Goal: Information Seeking & Learning: Learn about a topic

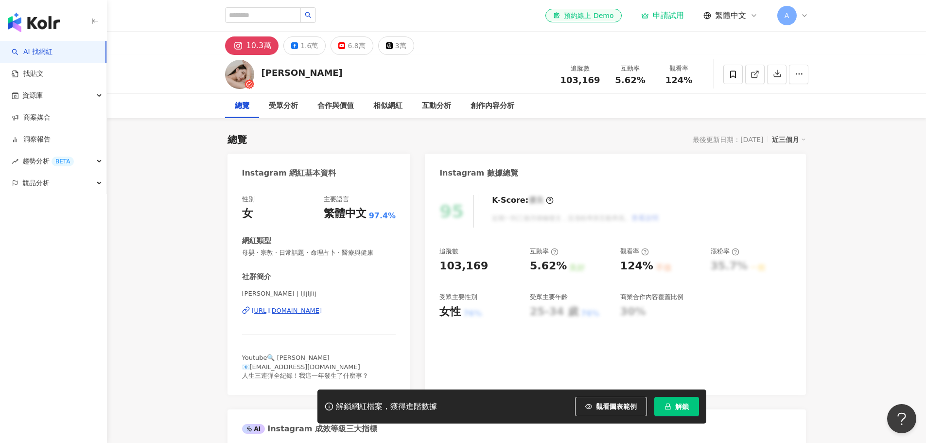
click at [668, 412] on button "解鎖" at bounding box center [676, 406] width 45 height 19
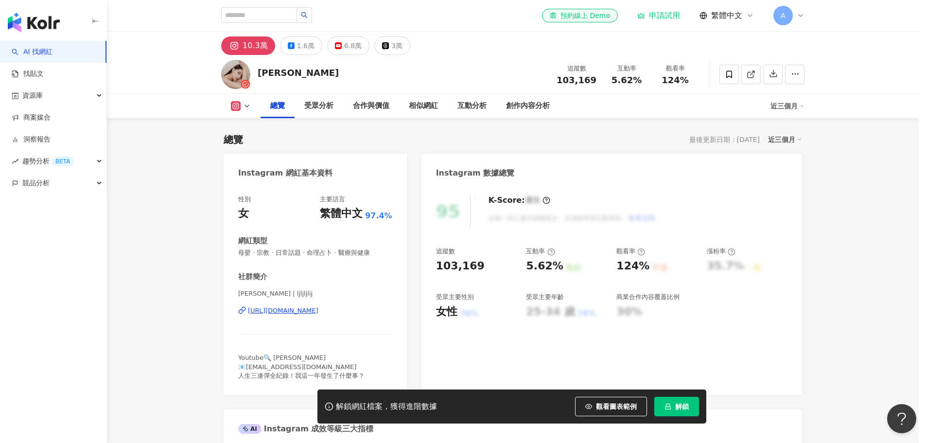
scroll to position [60, 0]
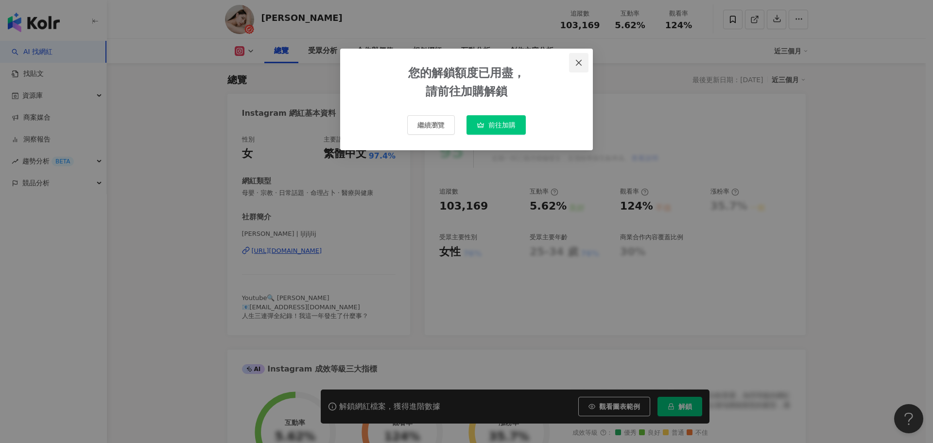
click at [578, 62] on icon "close" at bounding box center [579, 62] width 6 height 6
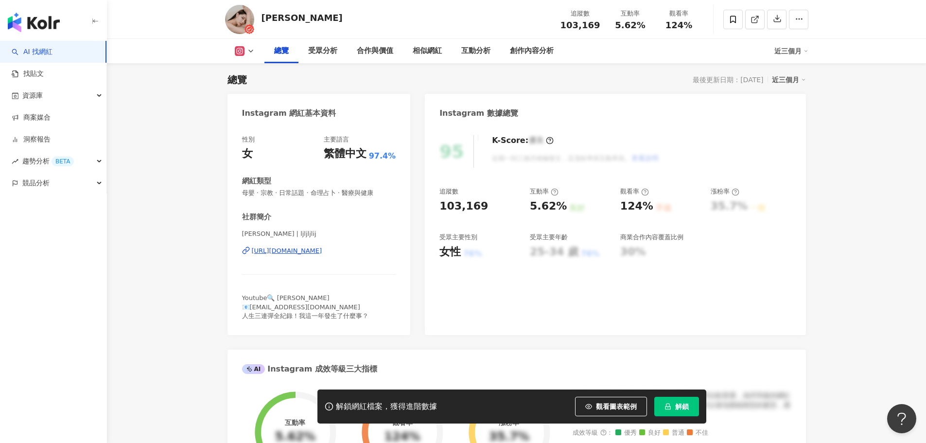
click at [35, 49] on link "AI 找網紅" at bounding box center [32, 52] width 41 height 10
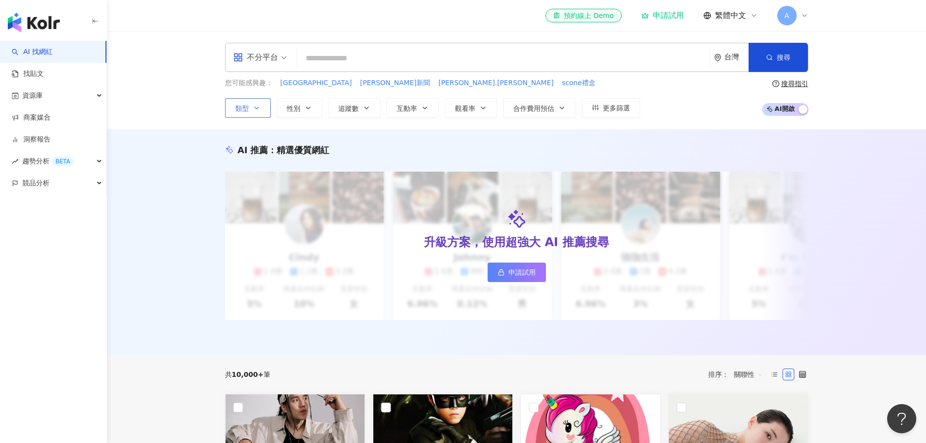
click at [256, 110] on icon "button" at bounding box center [257, 108] width 8 height 8
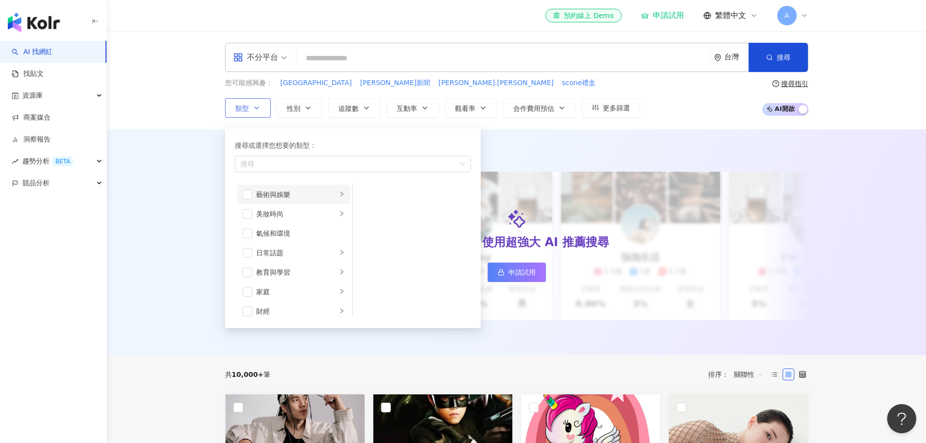
click at [339, 196] on icon "right" at bounding box center [342, 194] width 6 height 6
click at [333, 206] on li "美妝時尚" at bounding box center [294, 213] width 114 height 19
click at [325, 234] on div "氣候和環境" at bounding box center [300, 233] width 88 height 11
click at [331, 249] on li "日常話題" at bounding box center [294, 252] width 114 height 19
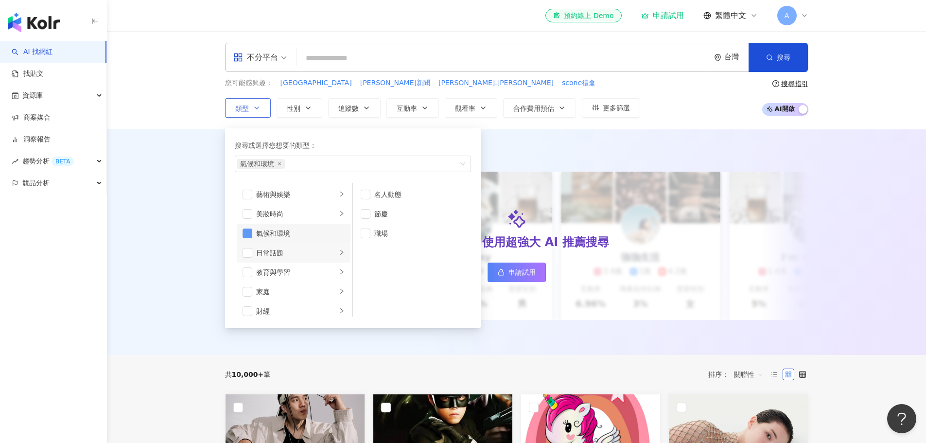
click at [247, 237] on span "button" at bounding box center [248, 233] width 10 height 10
click at [365, 213] on span "button" at bounding box center [366, 214] width 10 height 10
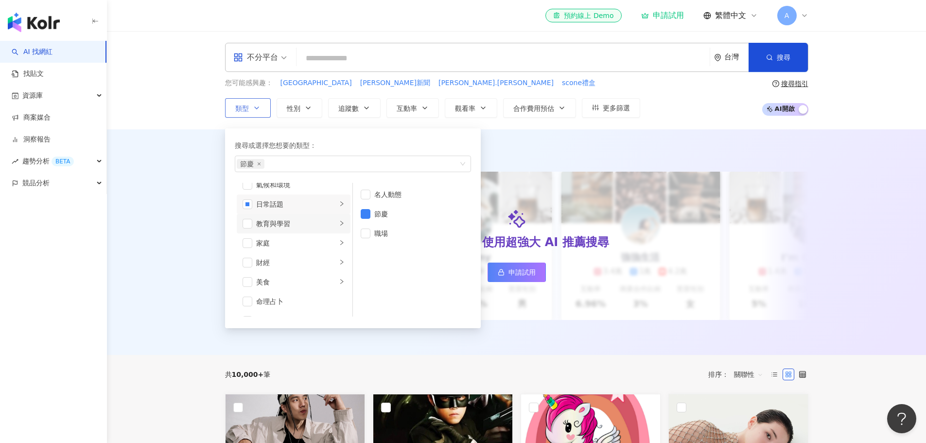
click at [324, 227] on div "教育與學習" at bounding box center [296, 223] width 81 height 11
click at [317, 243] on div "家庭" at bounding box center [296, 243] width 81 height 11
click at [325, 262] on div "財經" at bounding box center [296, 262] width 81 height 11
click at [318, 277] on div "美食" at bounding box center [296, 282] width 81 height 11
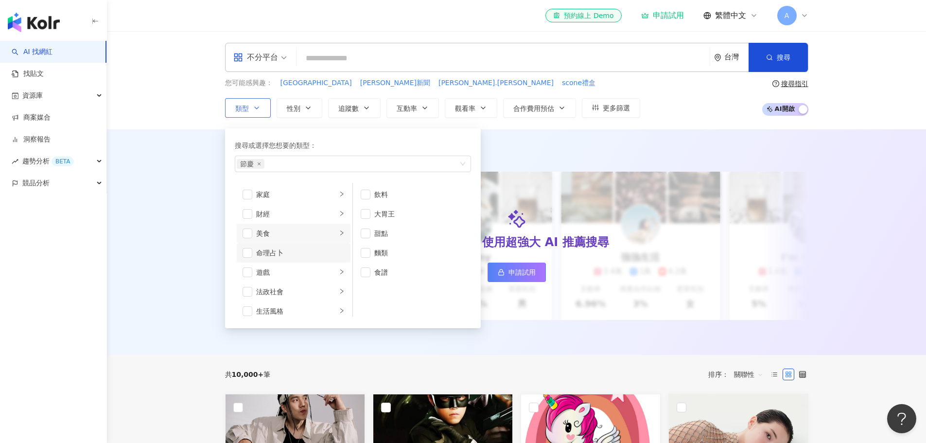
click at [314, 255] on div "命理占卜" at bounding box center [300, 252] width 88 height 11
click at [319, 268] on div "遊戲" at bounding box center [296, 272] width 81 height 11
click at [247, 255] on span "button" at bounding box center [248, 253] width 10 height 10
click at [300, 246] on div "法政社會" at bounding box center [296, 243] width 81 height 11
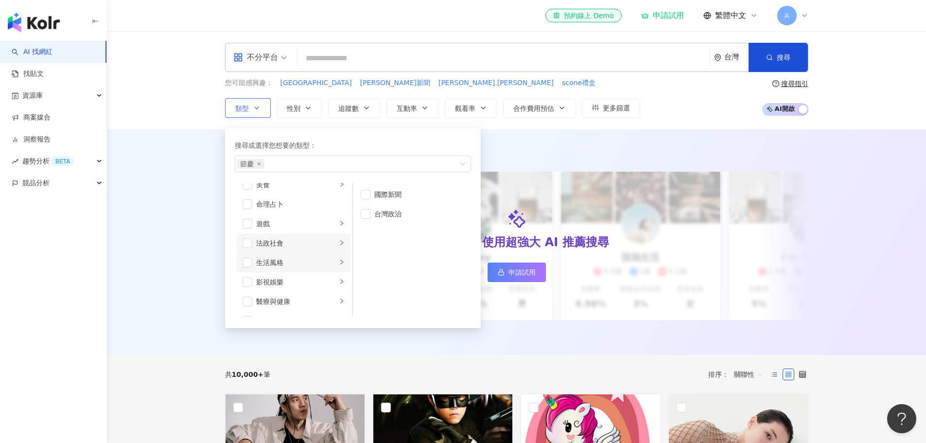
click at [304, 258] on div "生活風格" at bounding box center [296, 262] width 81 height 11
click at [295, 236] on div "影視娛樂" at bounding box center [296, 233] width 81 height 11
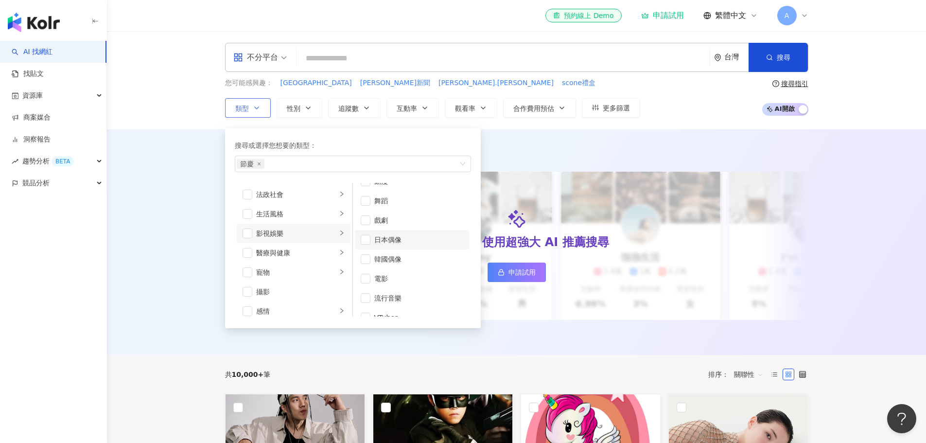
scroll to position [26, 0]
click at [283, 253] on div "醫療與健康" at bounding box center [296, 252] width 81 height 11
click at [302, 272] on div "寵物" at bounding box center [296, 272] width 81 height 11
click at [310, 294] on div "攝影" at bounding box center [300, 291] width 88 height 11
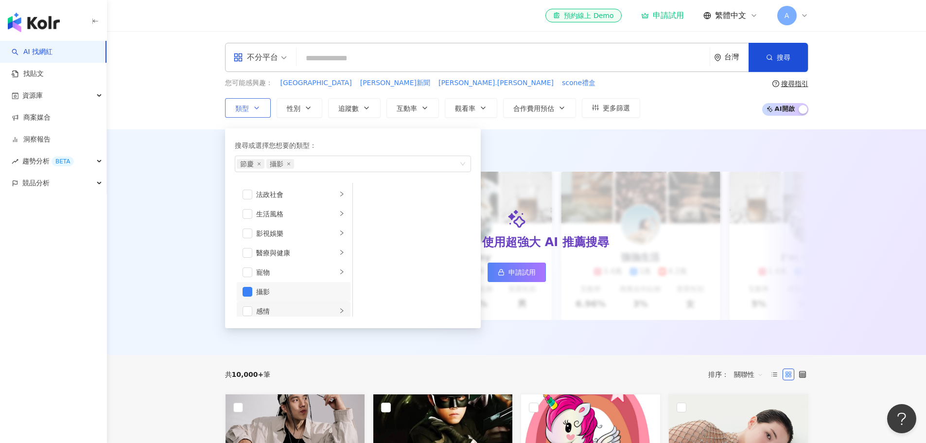
click at [321, 310] on div "感情" at bounding box center [296, 311] width 81 height 11
click at [247, 290] on span "button" at bounding box center [248, 287] width 10 height 10
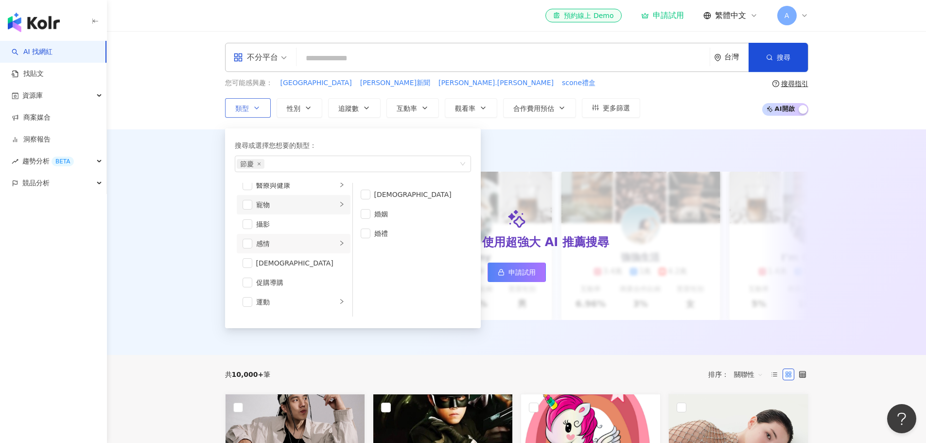
scroll to position [296, 0]
click at [303, 262] on div "運動" at bounding box center [296, 267] width 81 height 11
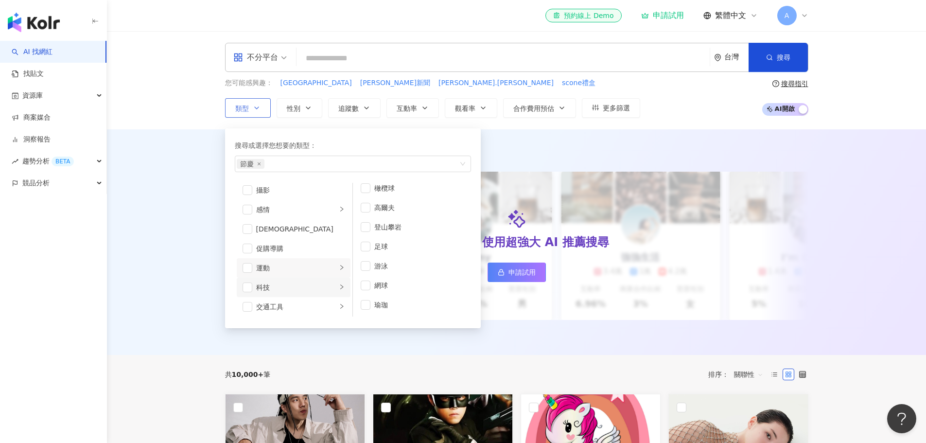
click at [300, 287] on div "科技" at bounding box center [296, 287] width 81 height 11
click at [290, 307] on div "交通工具" at bounding box center [296, 306] width 81 height 11
click at [295, 280] on div "旅遊" at bounding box center [296, 285] width 81 height 11
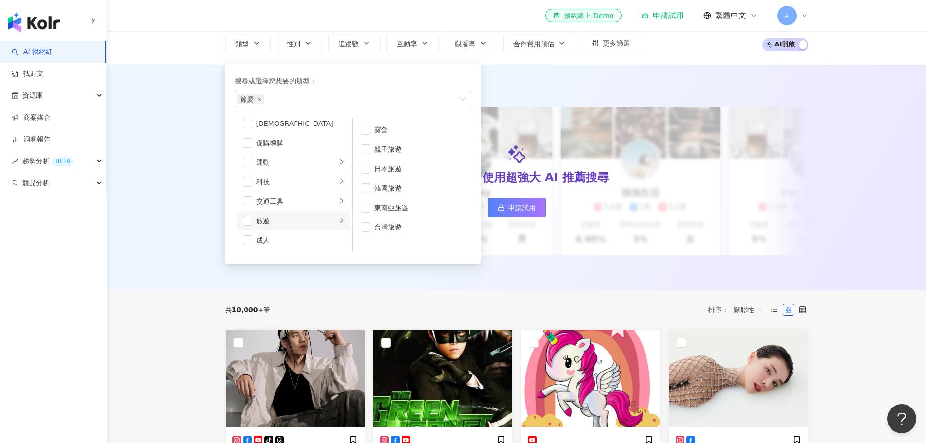
scroll to position [0, 0]
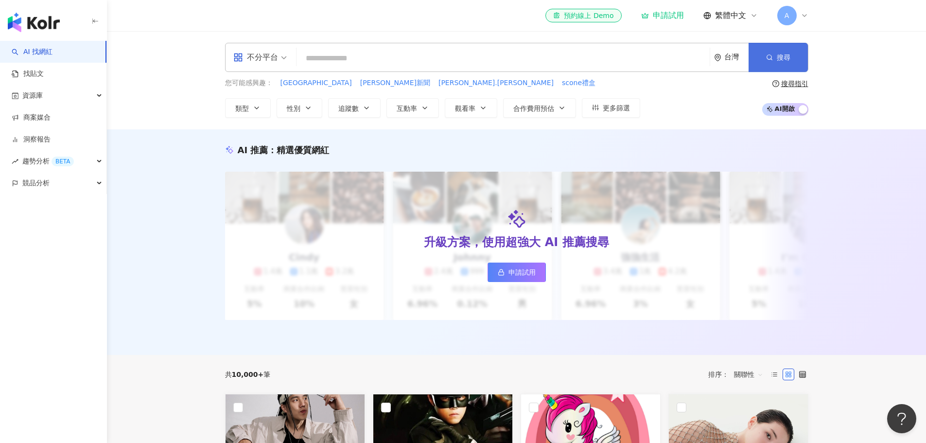
click at [772, 59] on button "搜尋" at bounding box center [778, 57] width 59 height 29
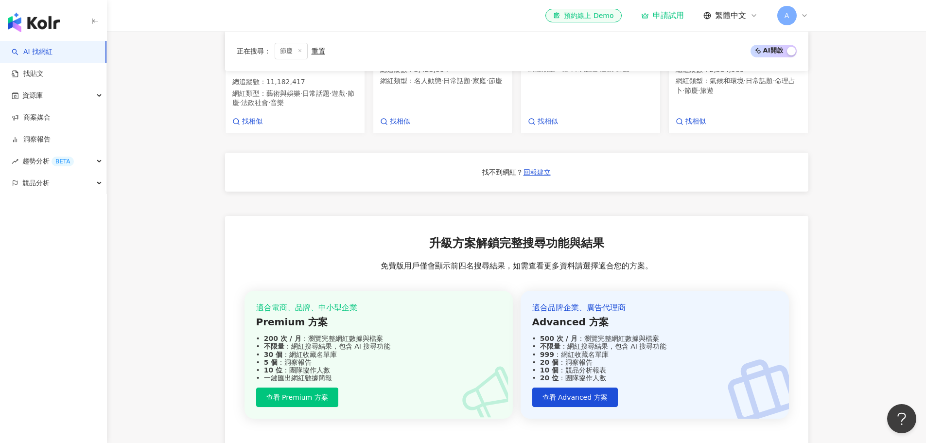
scroll to position [591, 0]
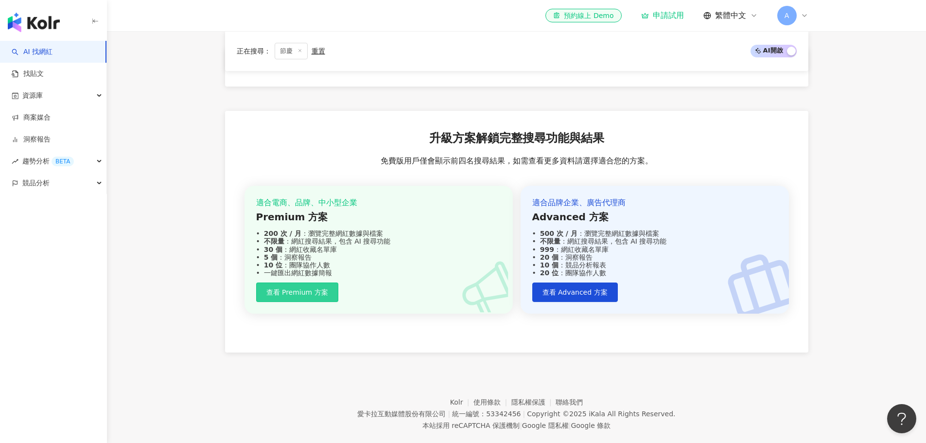
click at [319, 282] on button "查看 Premium 方案" at bounding box center [297, 291] width 82 height 19
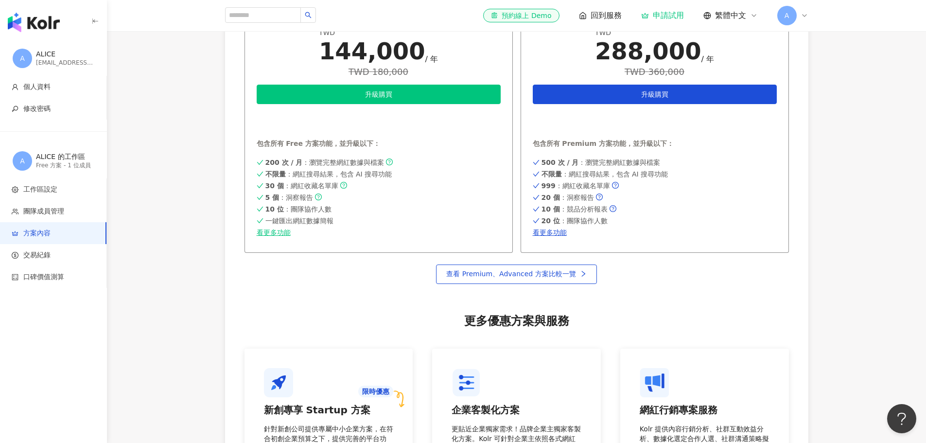
scroll to position [486, 0]
